Goal: Task Accomplishment & Management: Use online tool/utility

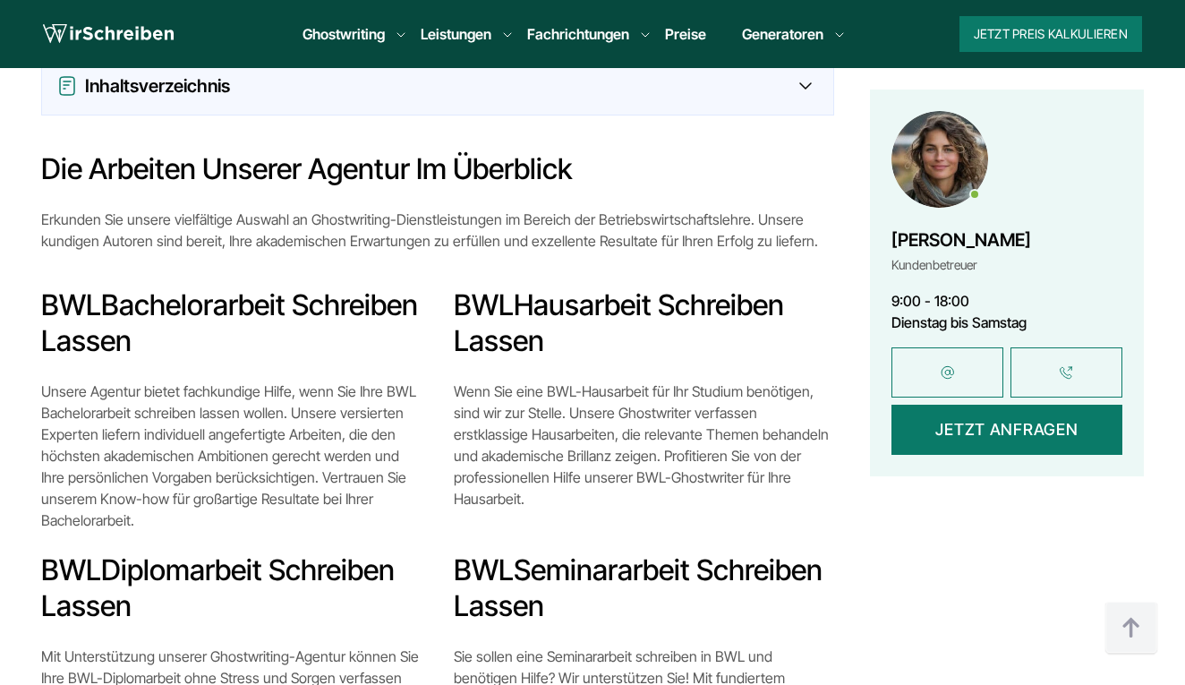
scroll to position [1640, 0]
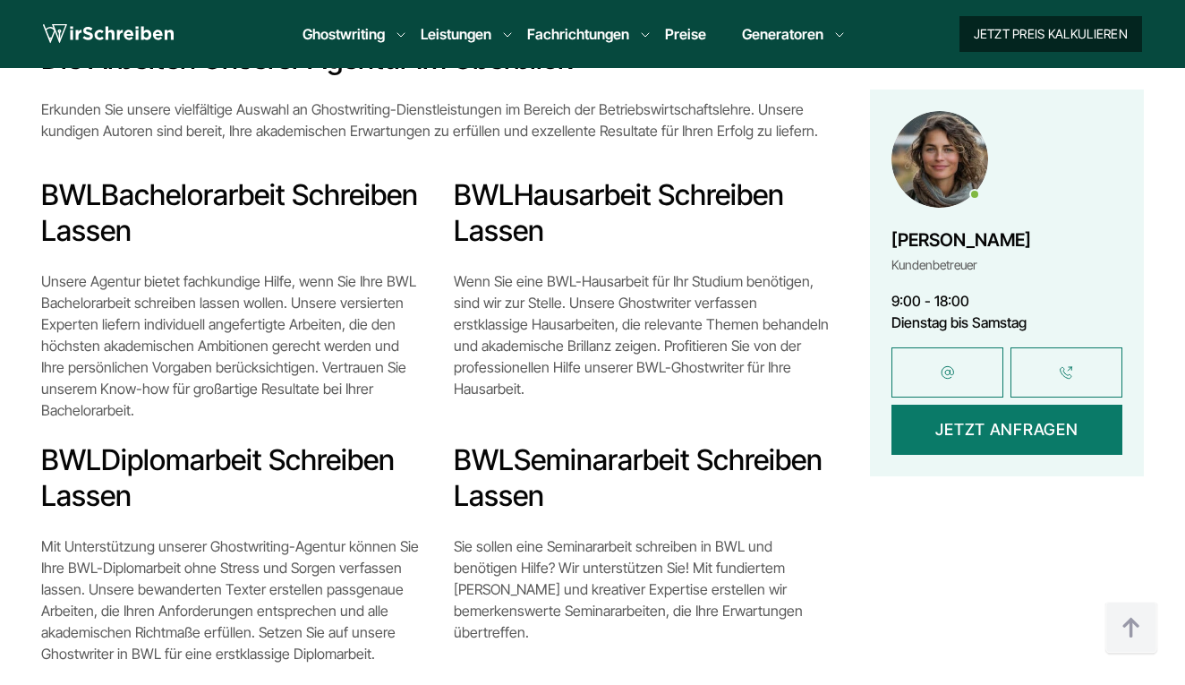
click at [1040, 32] on button "Jetzt Preis kalkulieren" at bounding box center [1050, 34] width 183 height 36
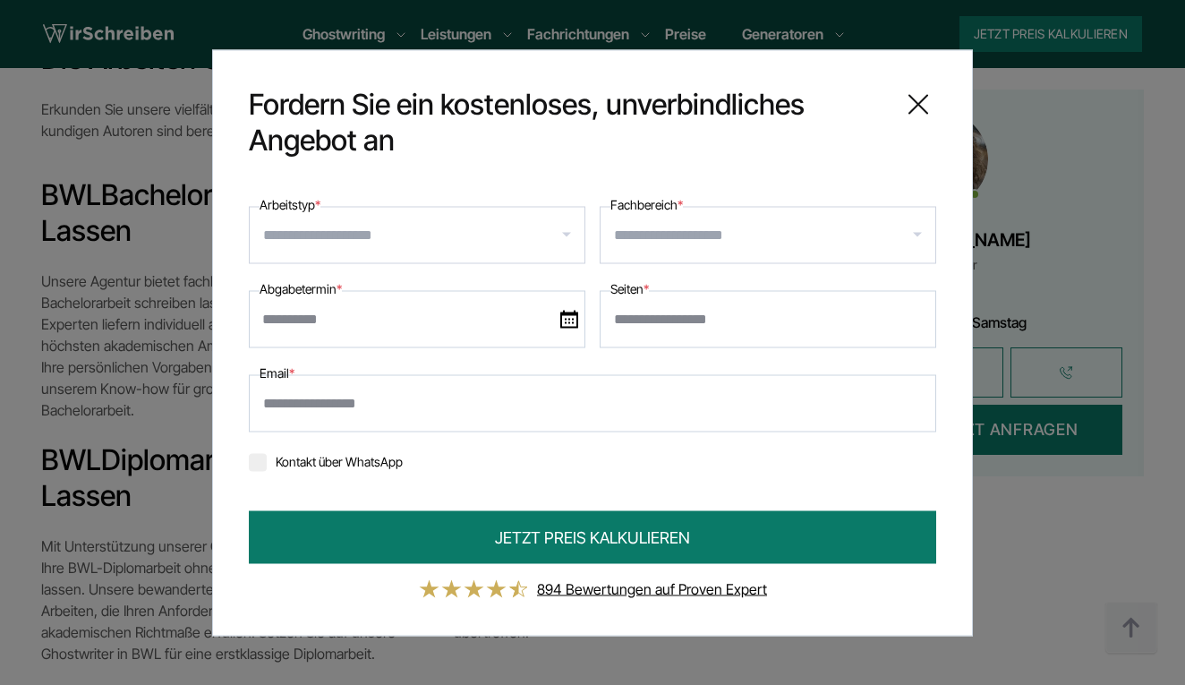
click at [431, 256] on div at bounding box center [417, 234] width 337 height 57
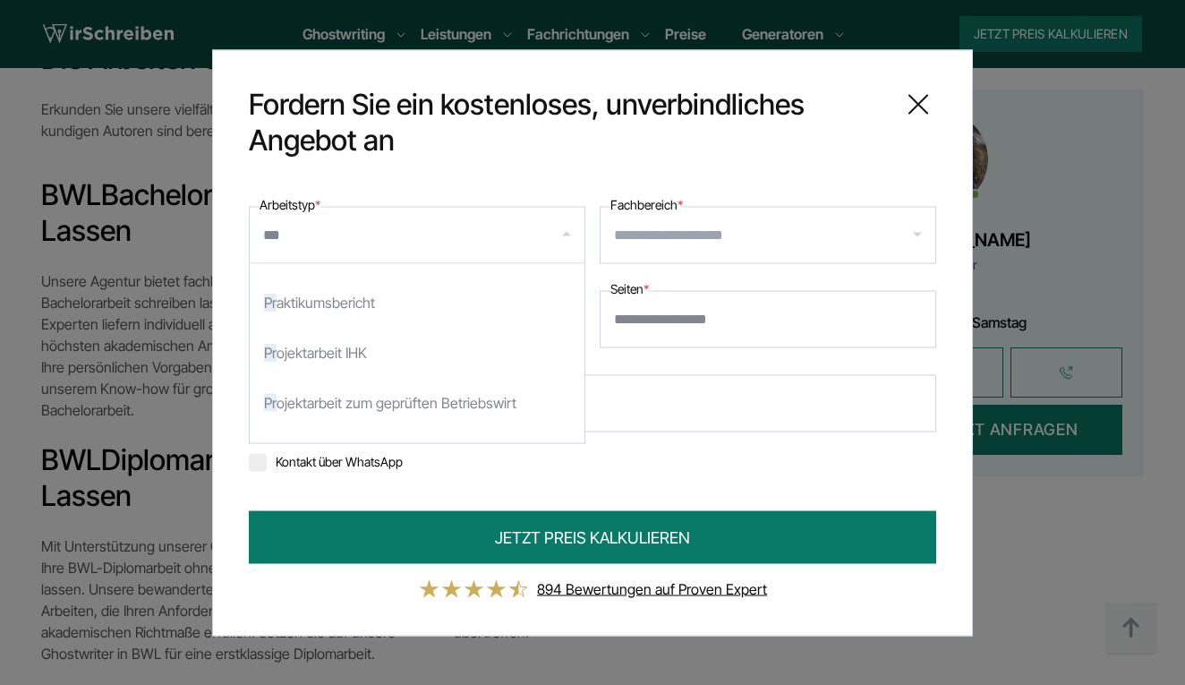
scroll to position [0, 0]
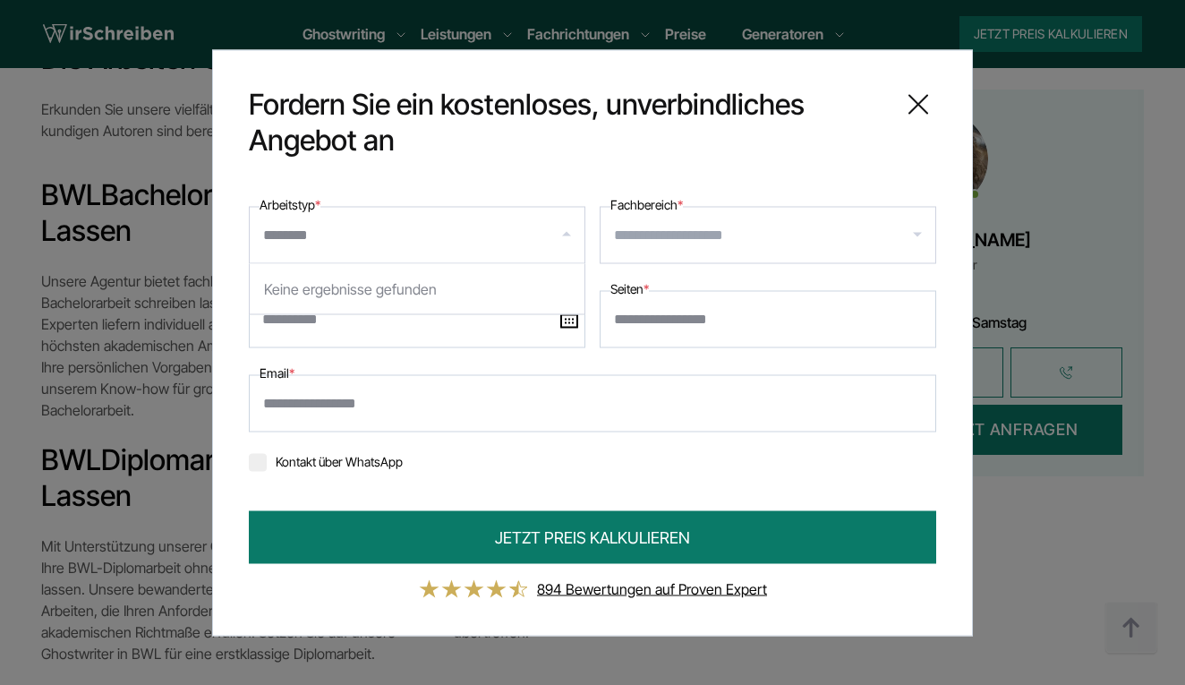
type input "*******"
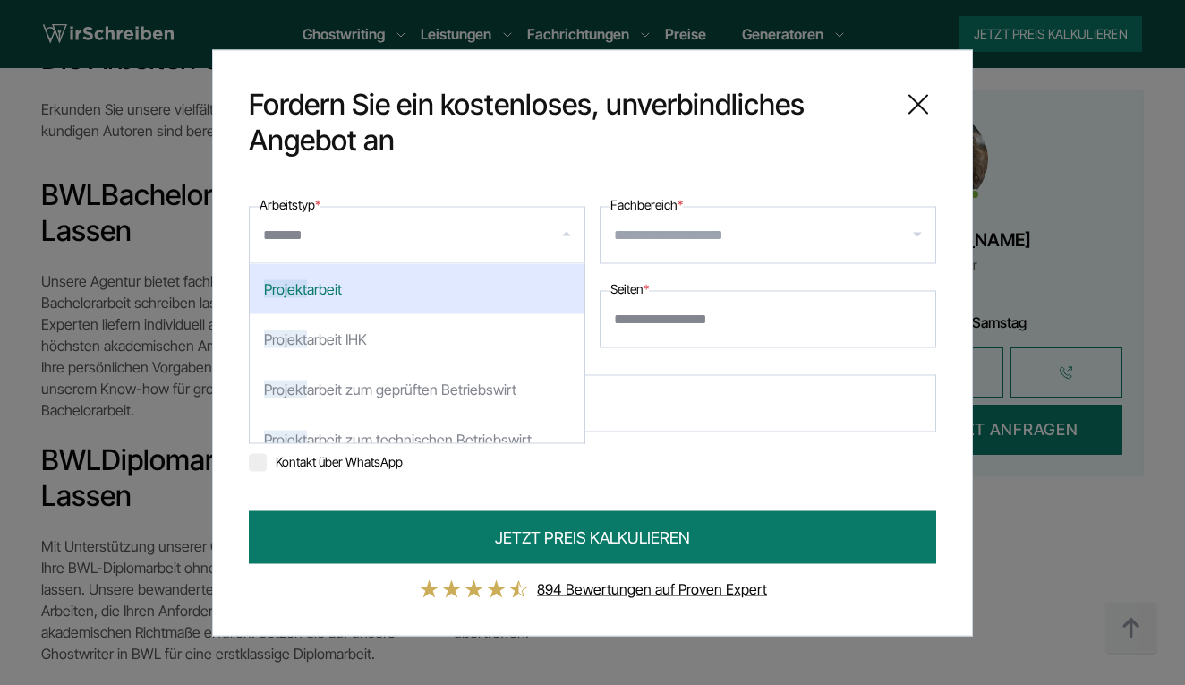
click at [374, 298] on div "Projekt arbeit" at bounding box center [417, 288] width 335 height 50
select select "**"
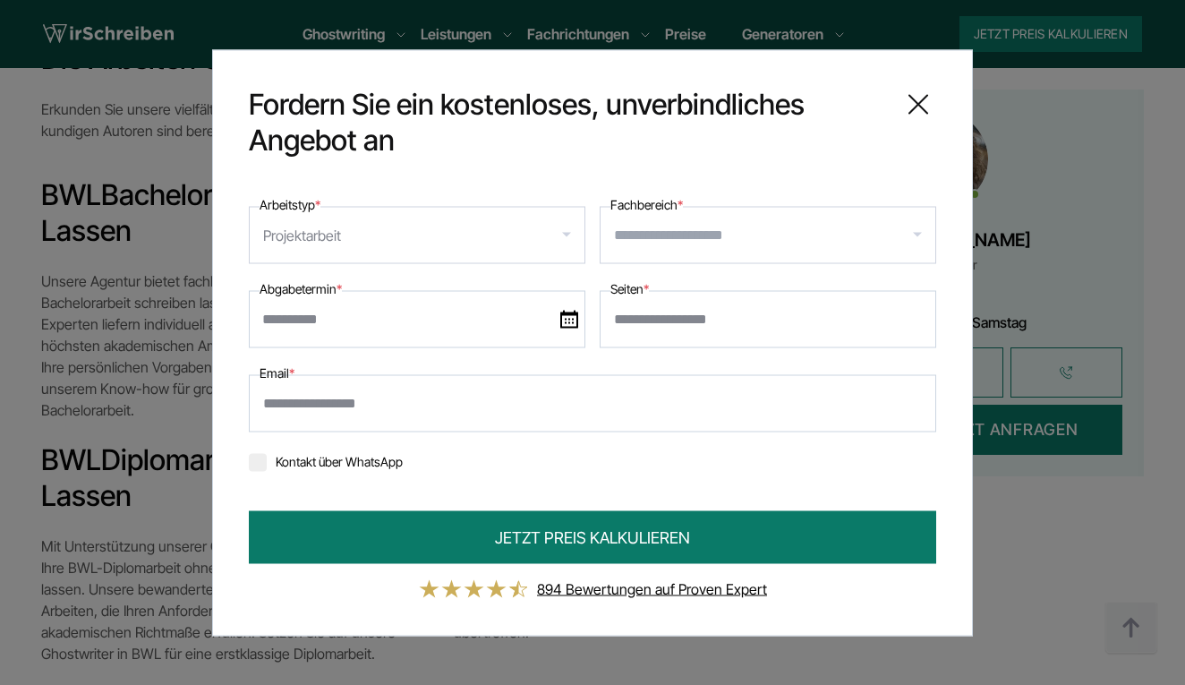
click at [647, 318] on input "Seiten *" at bounding box center [768, 318] width 337 height 57
type input "*"
click at [634, 242] on input "Fachbereich *" at bounding box center [774, 234] width 321 height 29
type input "*"
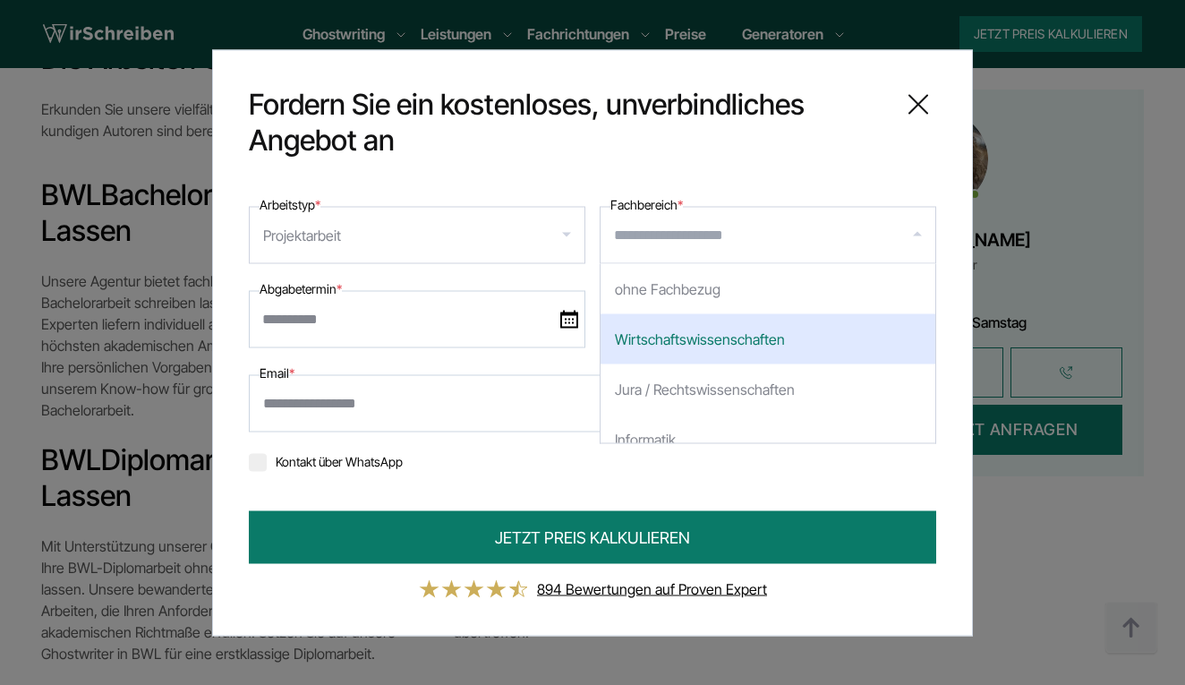
click at [684, 336] on div "Wirtschaftswissenschaften" at bounding box center [768, 338] width 335 height 50
select select "*"
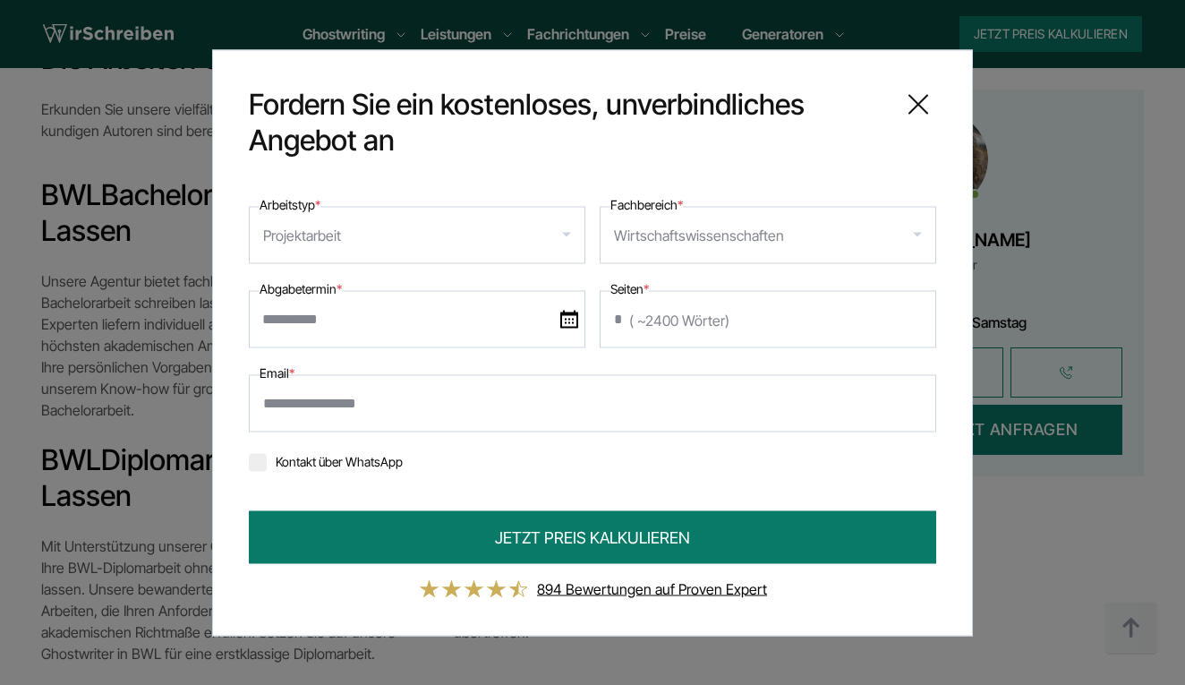
click at [916, 93] on icon at bounding box center [918, 104] width 36 height 36
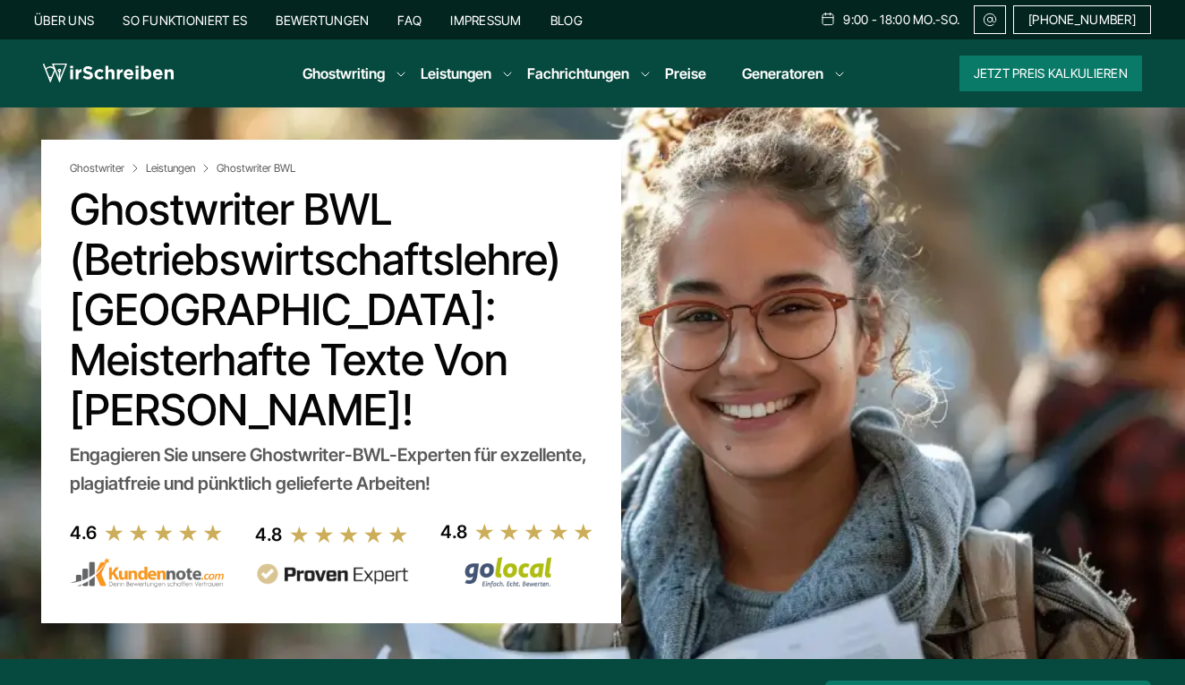
scroll to position [-1, 0]
